Goal: Task Accomplishment & Management: Manage account settings

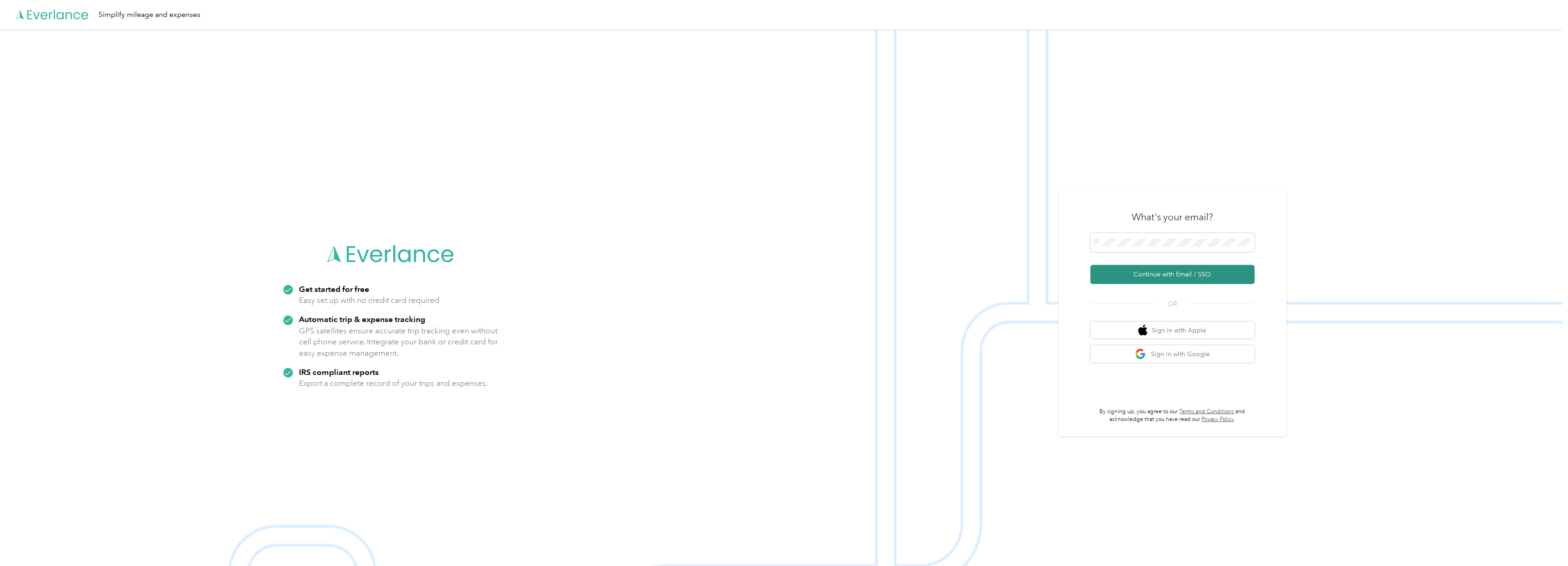
click at [1204, 272] on button "Continue with Email / SSO" at bounding box center [1173, 274] width 164 height 19
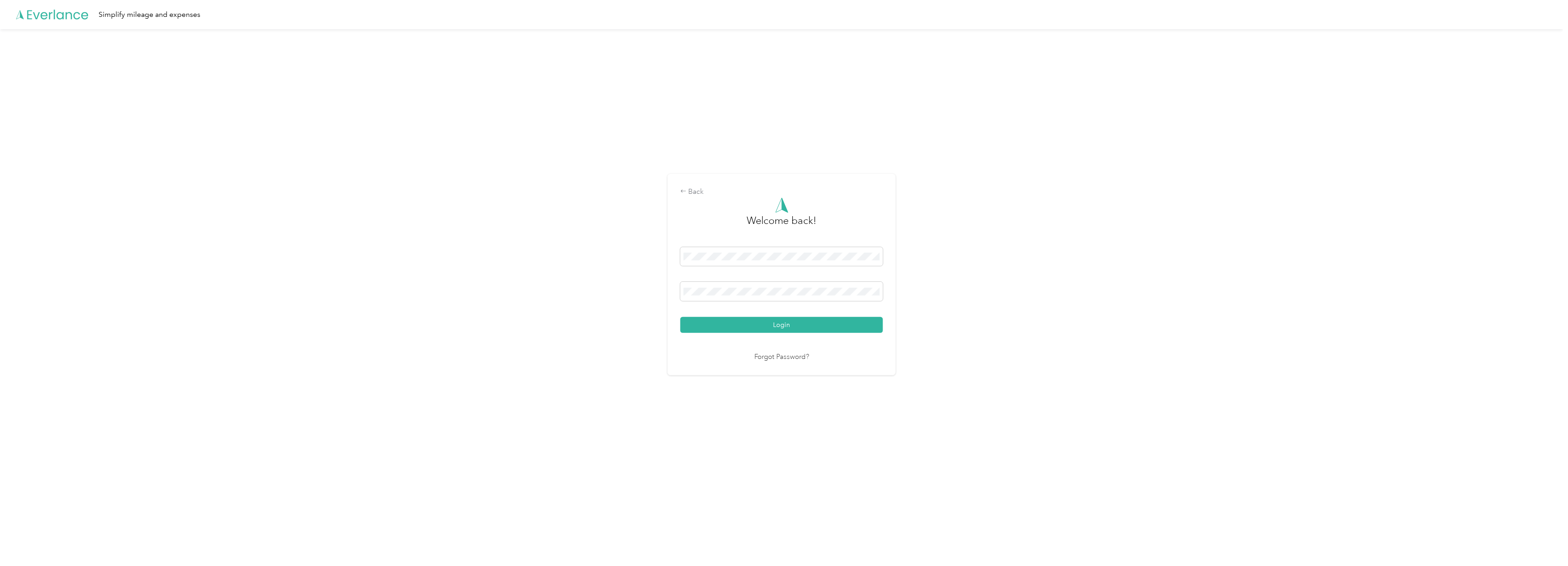
drag, startPoint x: 758, startPoint y: 329, endPoint x: 807, endPoint y: 326, distance: 49.1
click at [760, 329] on button "Login" at bounding box center [782, 325] width 203 height 16
